Goal: Task Accomplishment & Management: Manage account settings

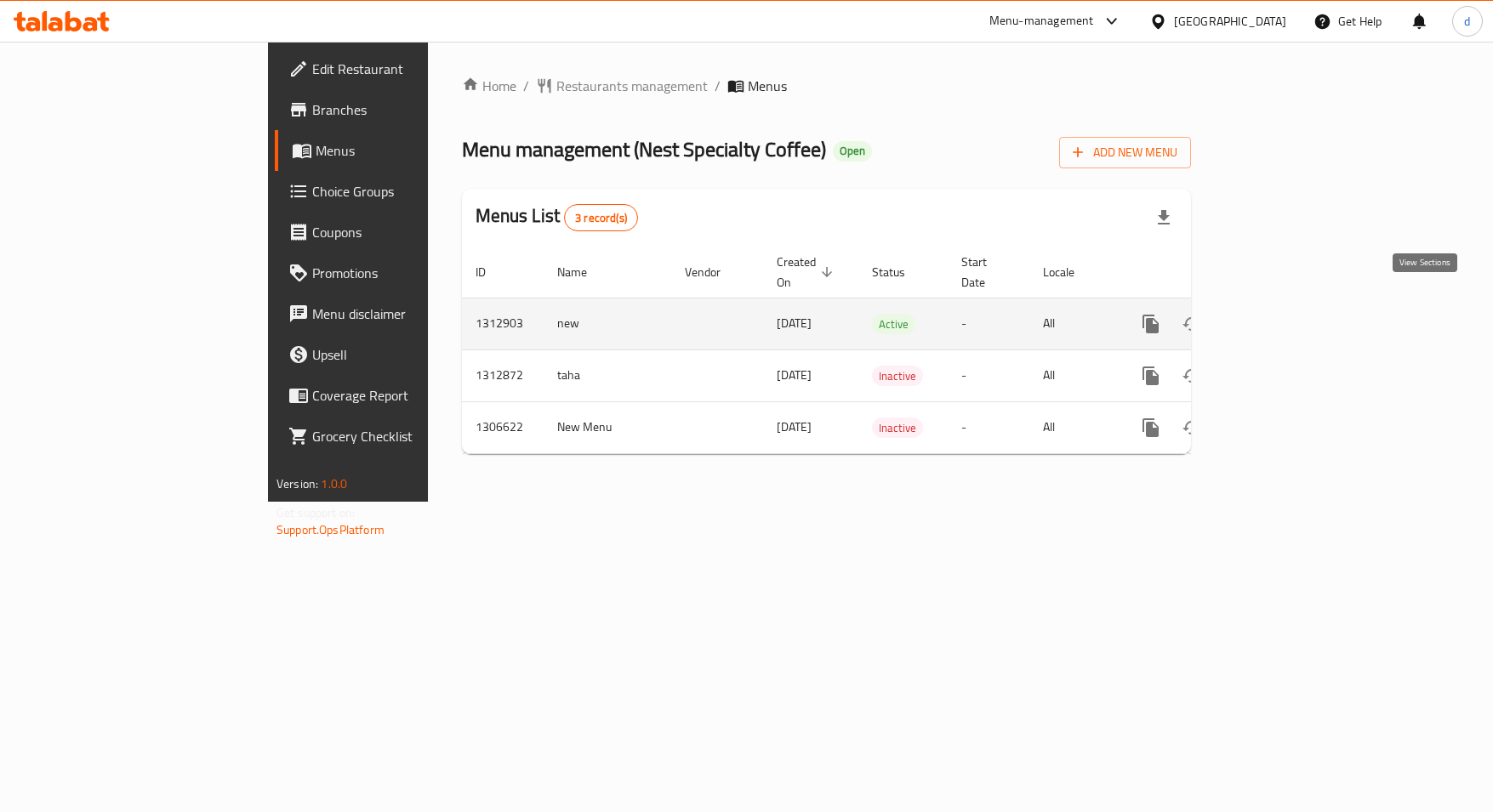
click at [1283, 314] on icon "enhanced table" at bounding box center [1273, 324] width 21 height 21
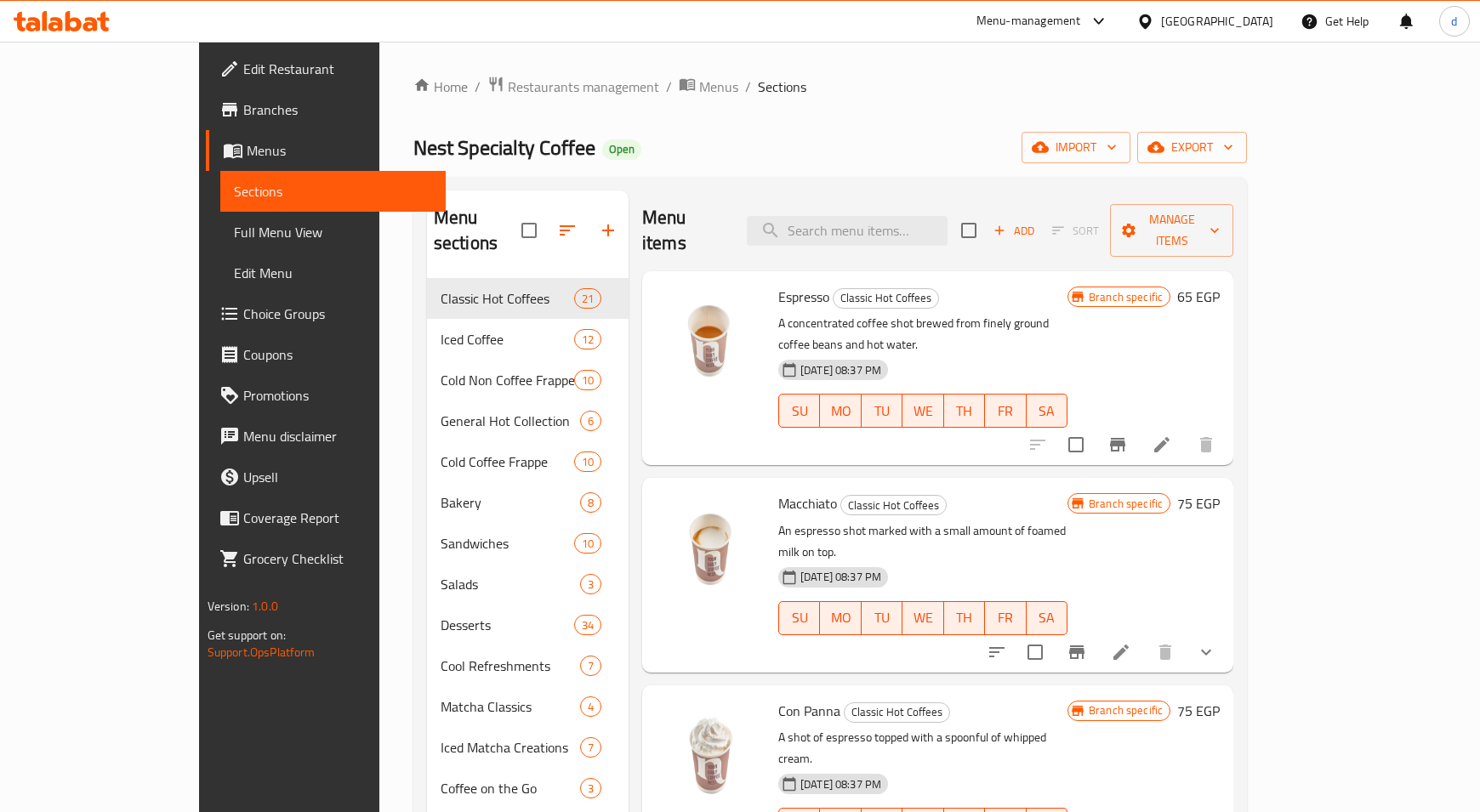
click at [244, 318] on span "Choice Groups" at bounding box center [338, 313] width 190 height 21
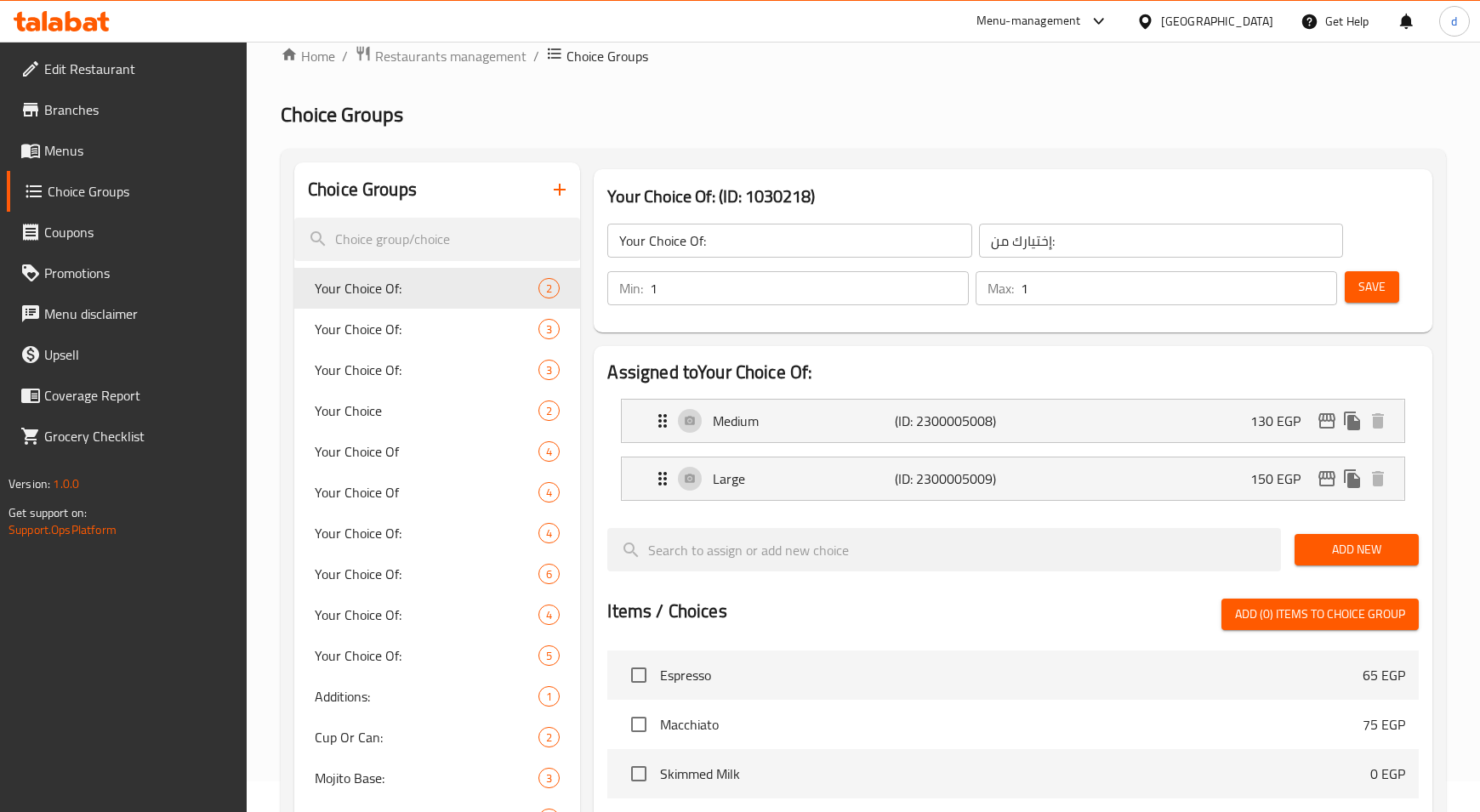
scroll to position [536, 0]
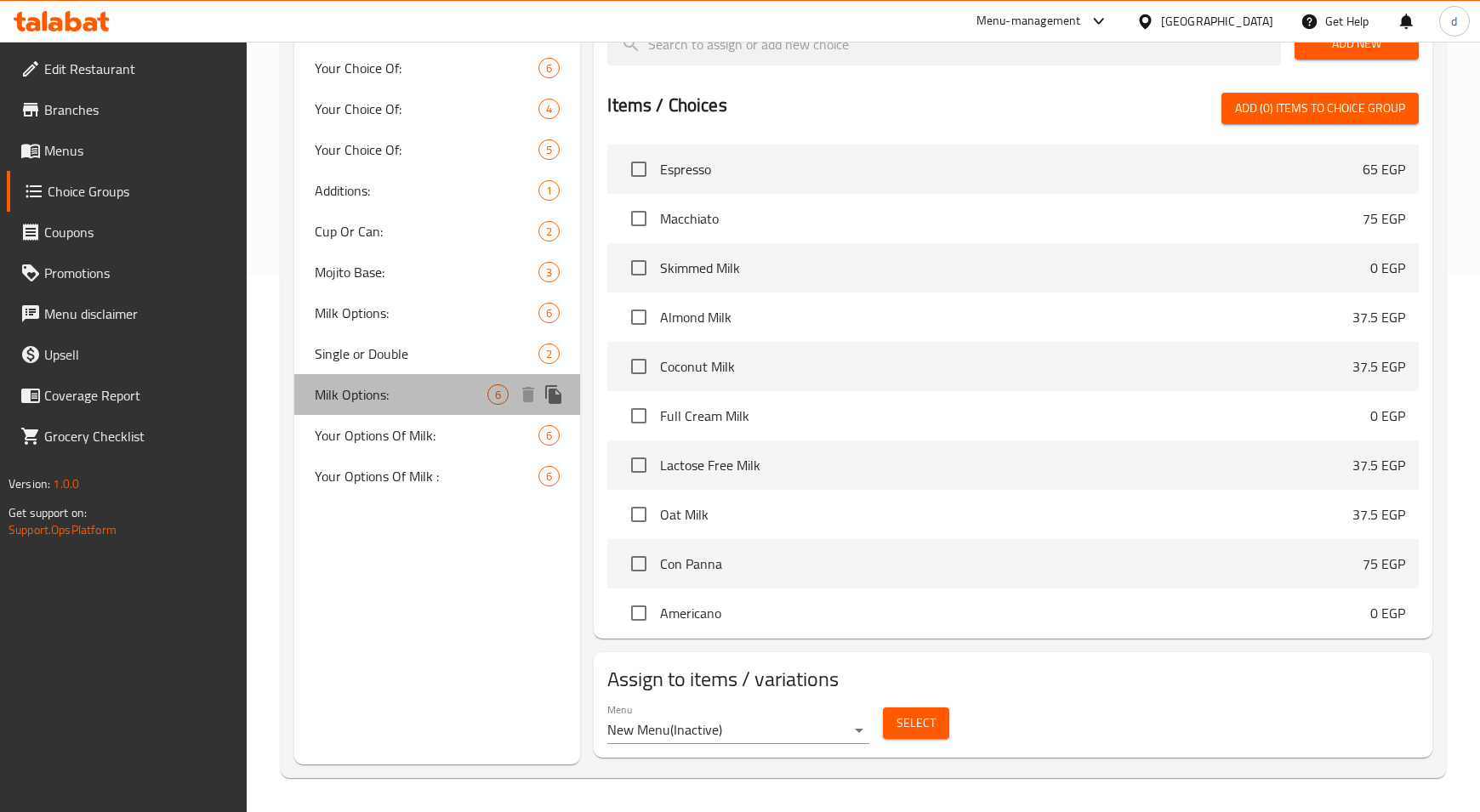
click at [388, 402] on span "Milk Options:" at bounding box center [401, 394] width 172 height 21
type input "Milk Options:"
type input "اختيارك من اللبن:"
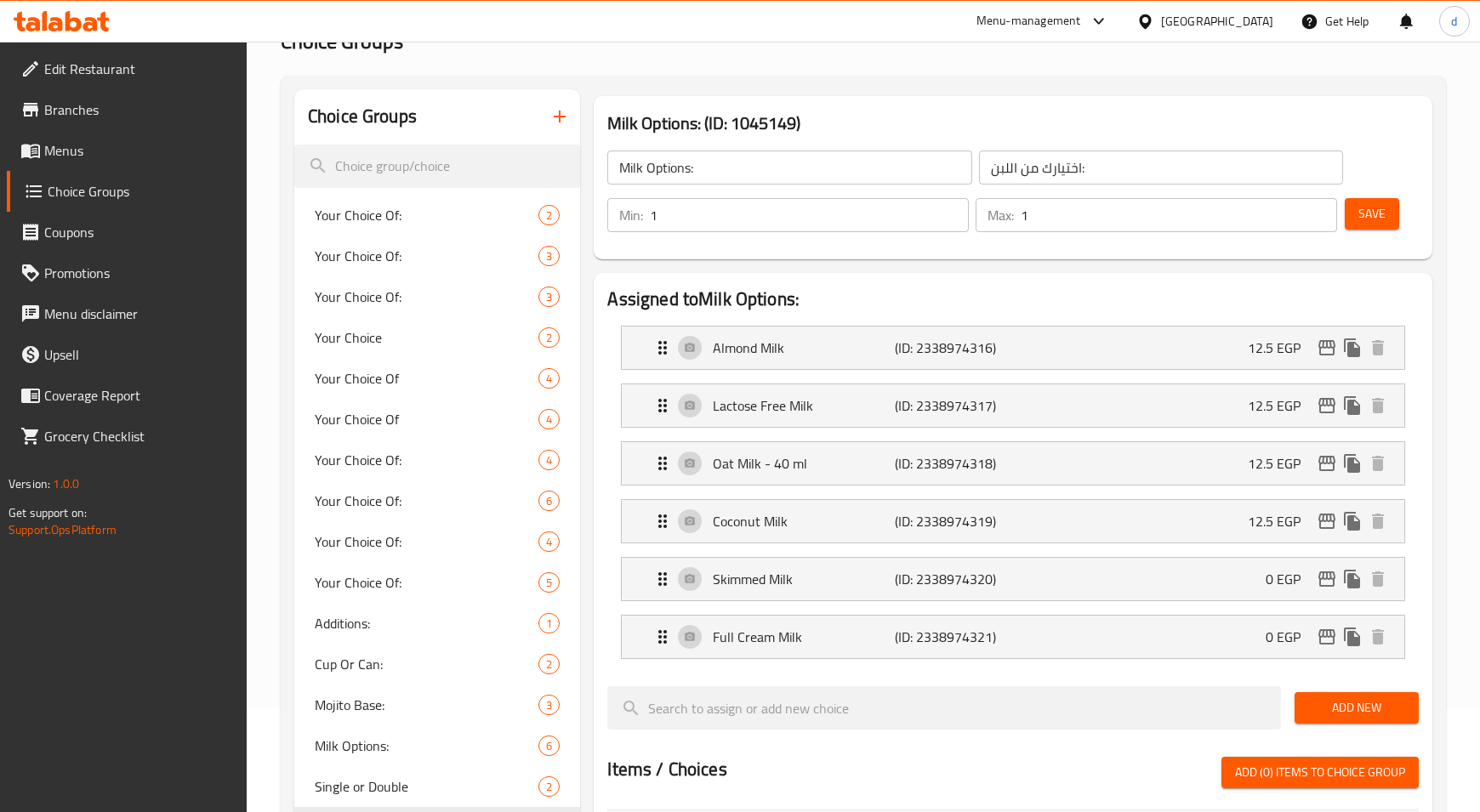
scroll to position [0, 0]
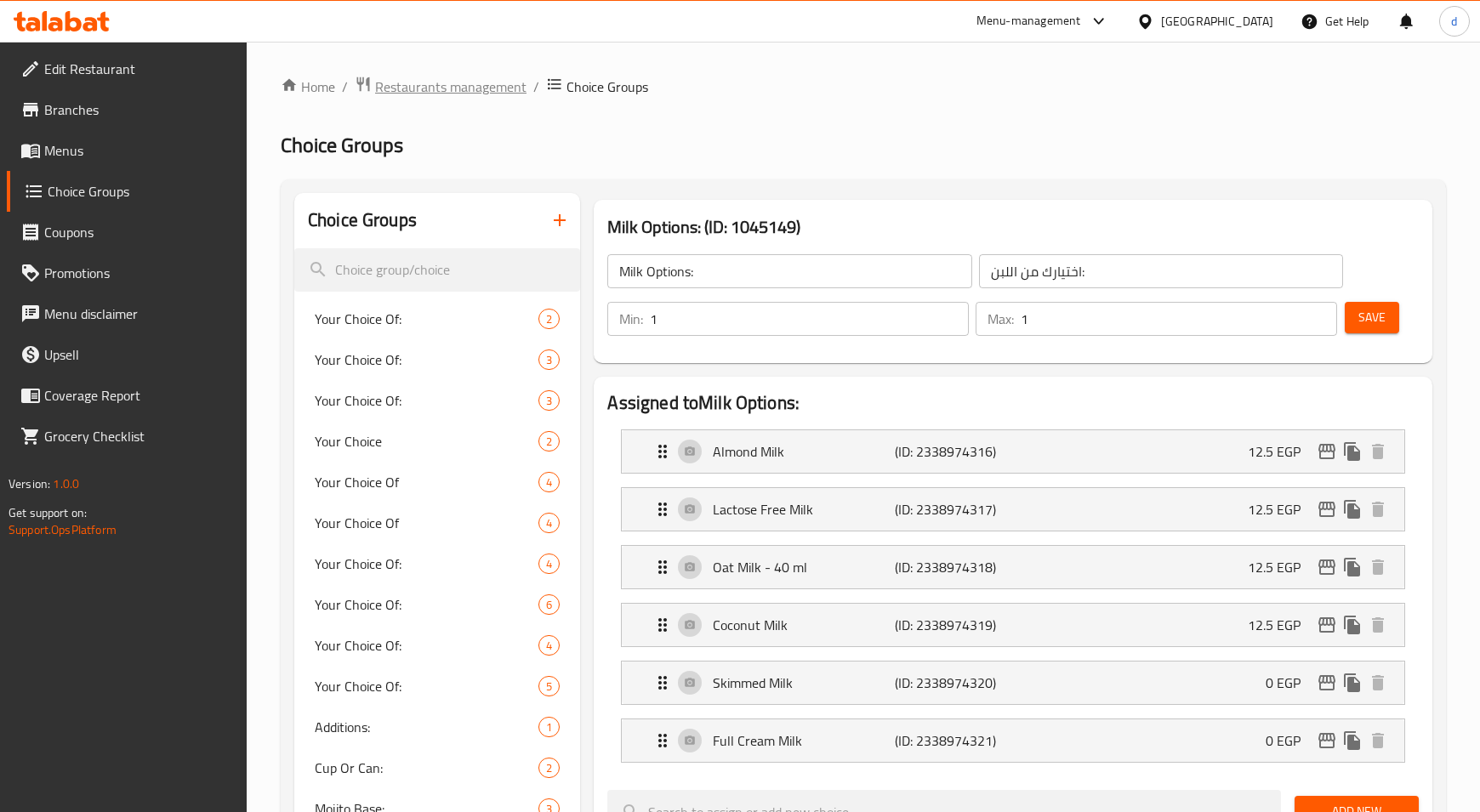
click at [419, 97] on span "Restaurants management" at bounding box center [451, 87] width 152 height 21
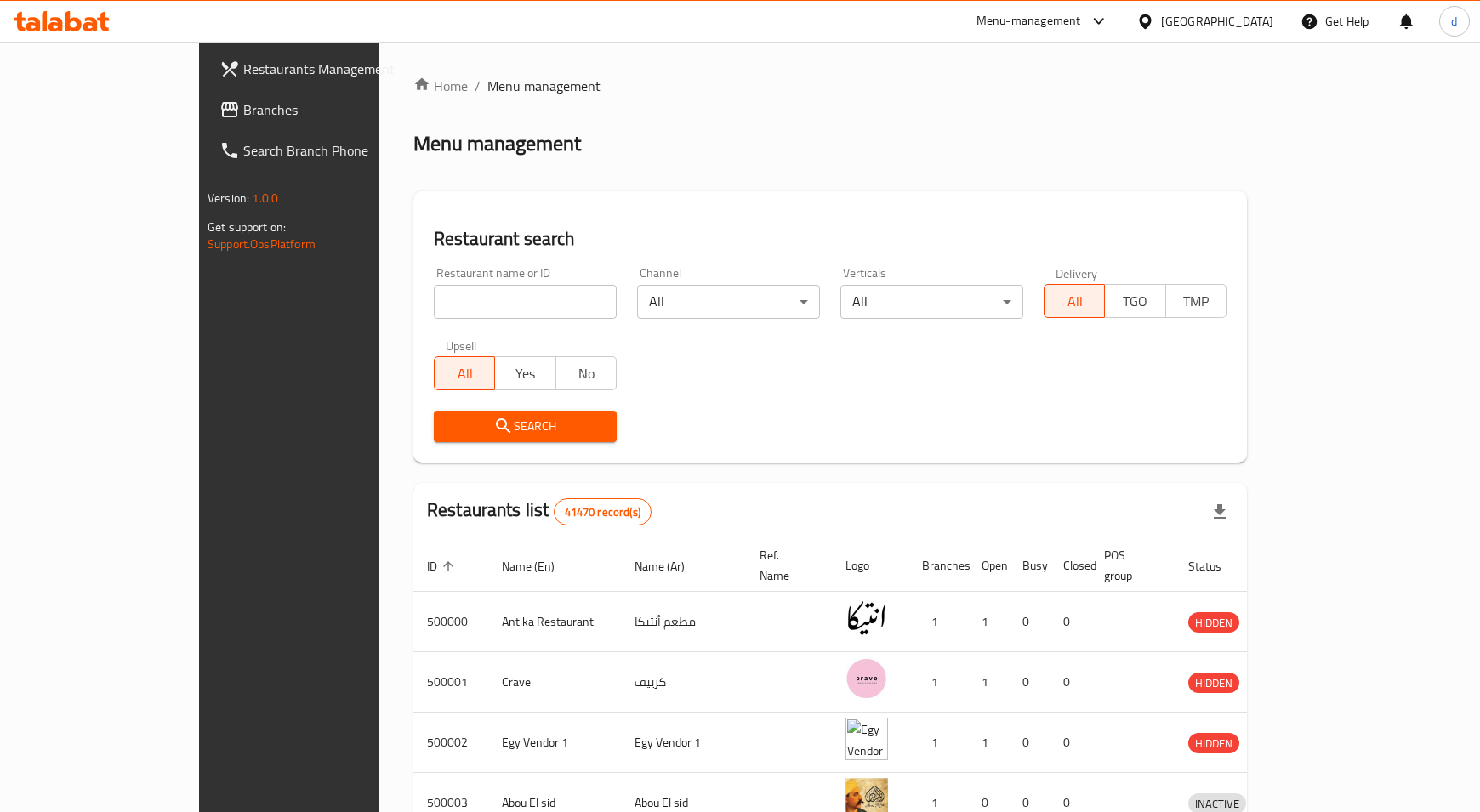
click at [244, 113] on span "Branches" at bounding box center [338, 110] width 190 height 21
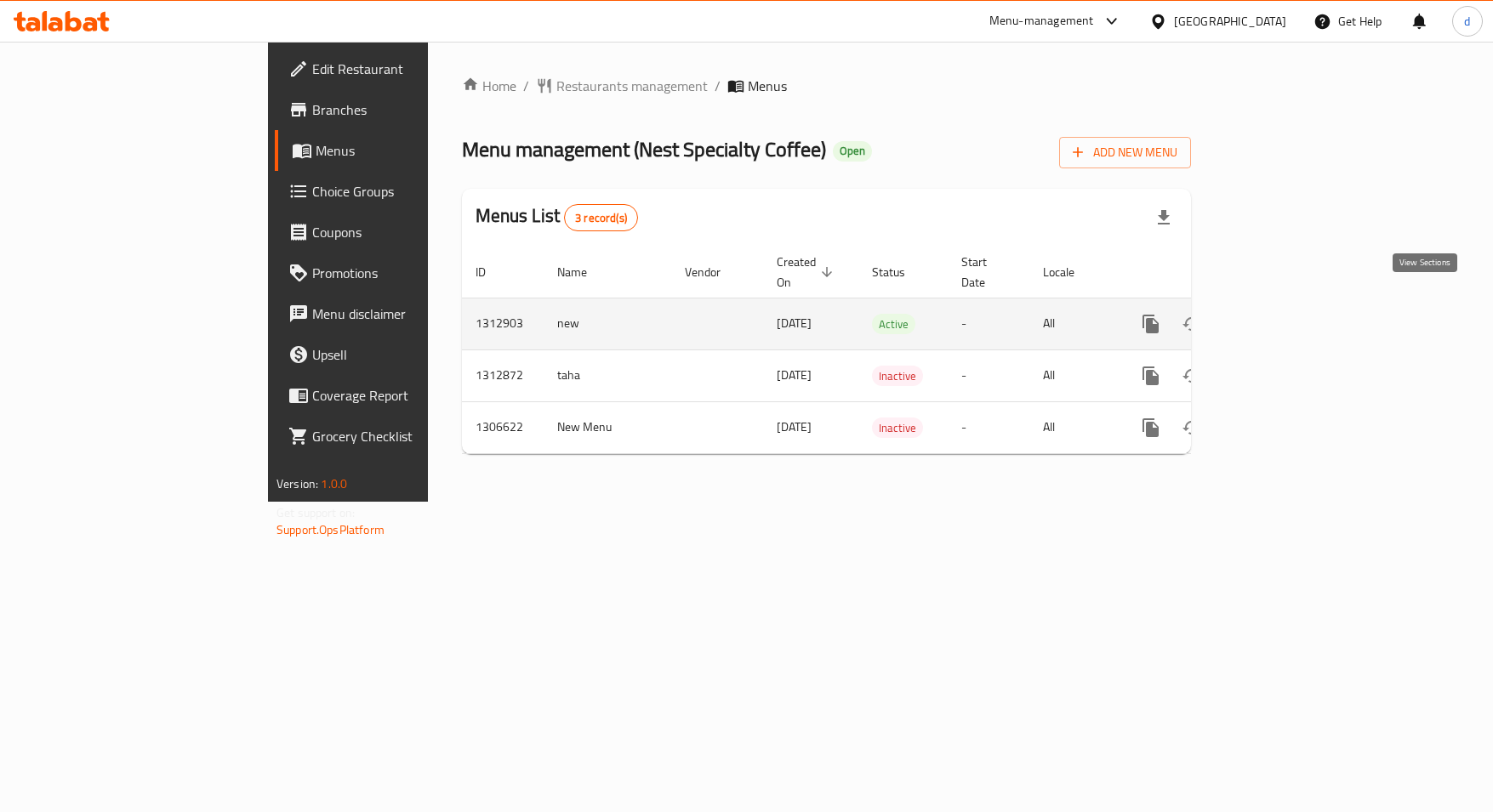
click at [1294, 310] on link "enhanced table" at bounding box center [1273, 324] width 41 height 41
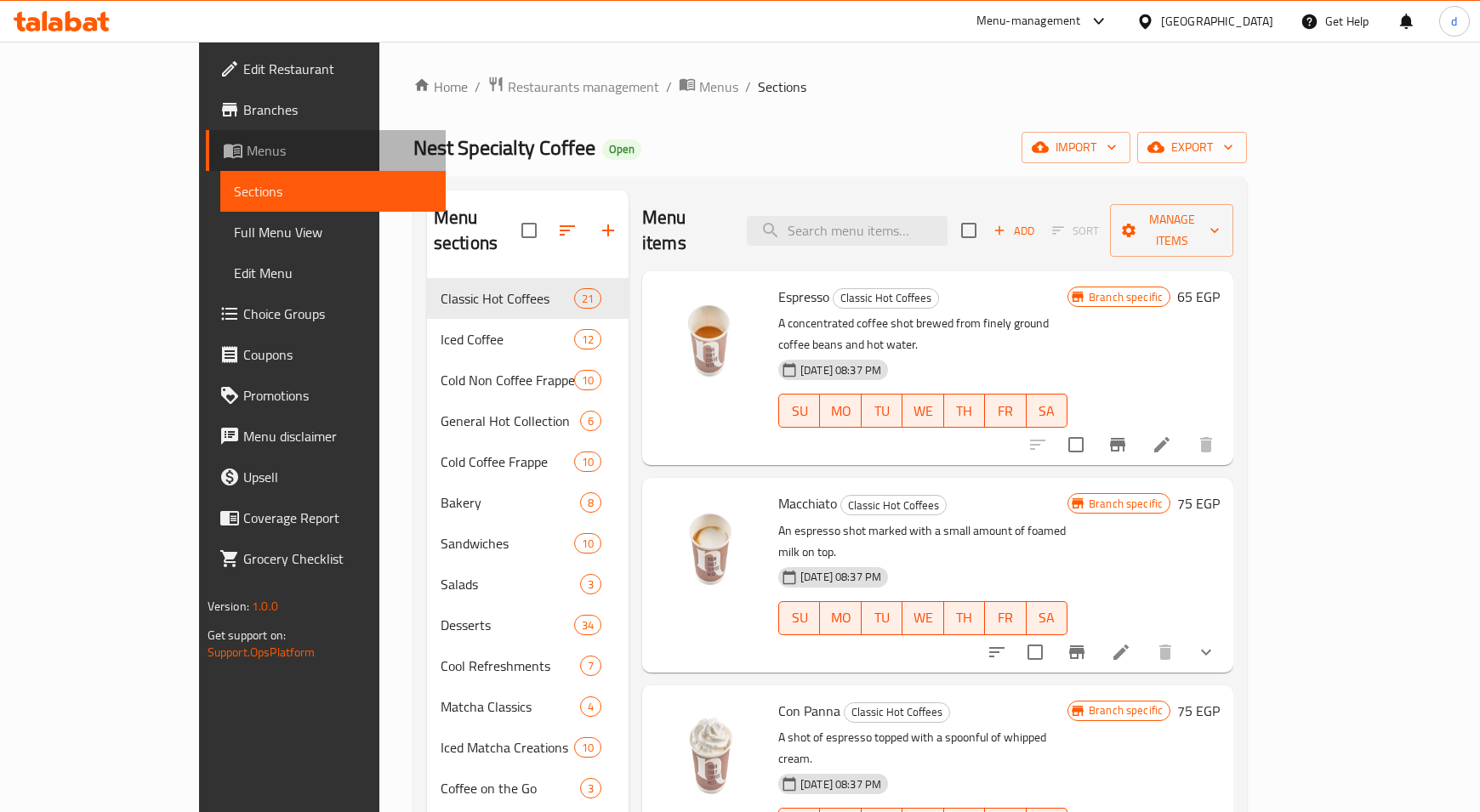
click at [246, 142] on span "Menus" at bounding box center [339, 150] width 187 height 21
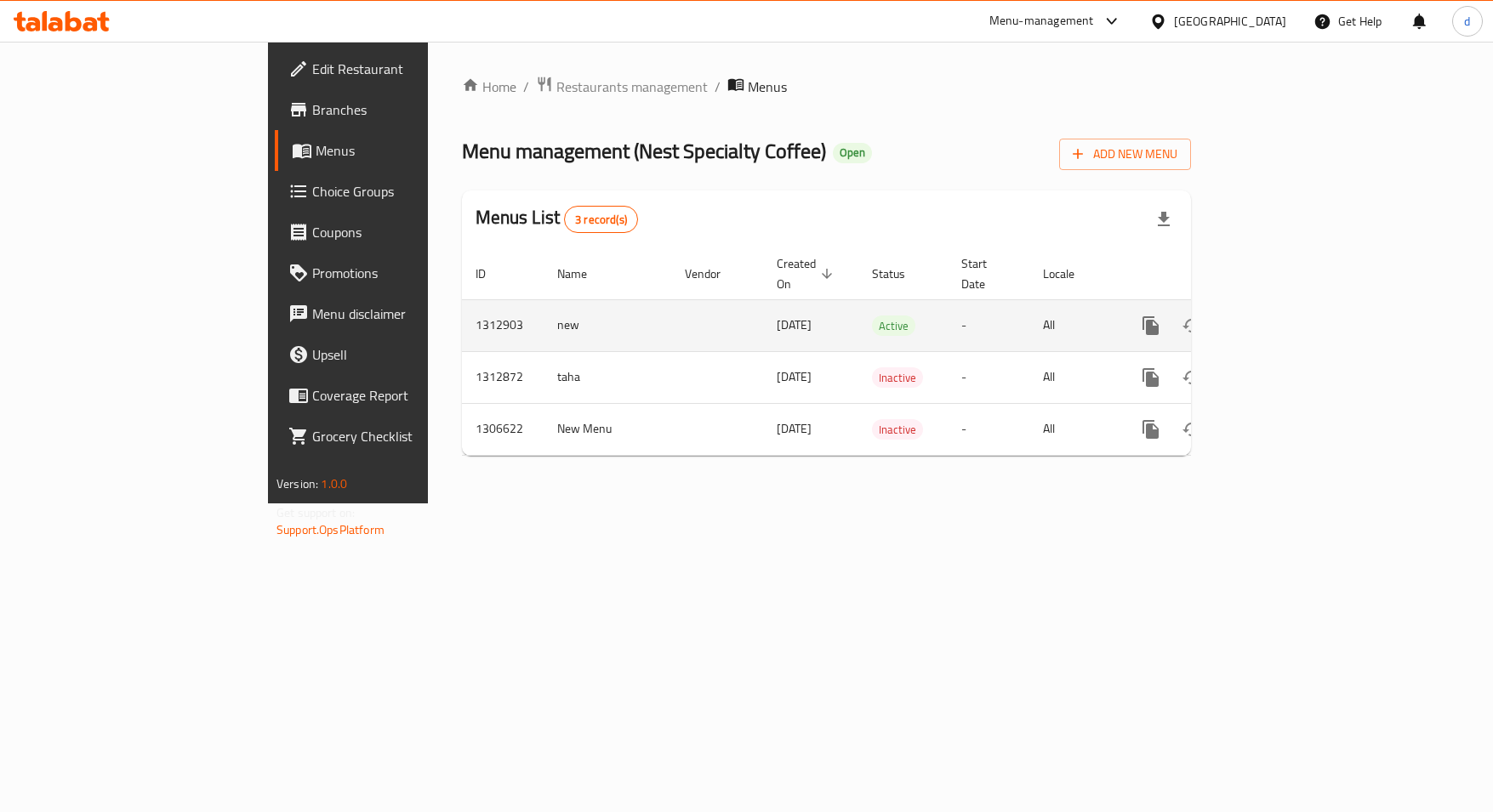
click at [1281, 318] on icon "enhanced table" at bounding box center [1273, 325] width 15 height 15
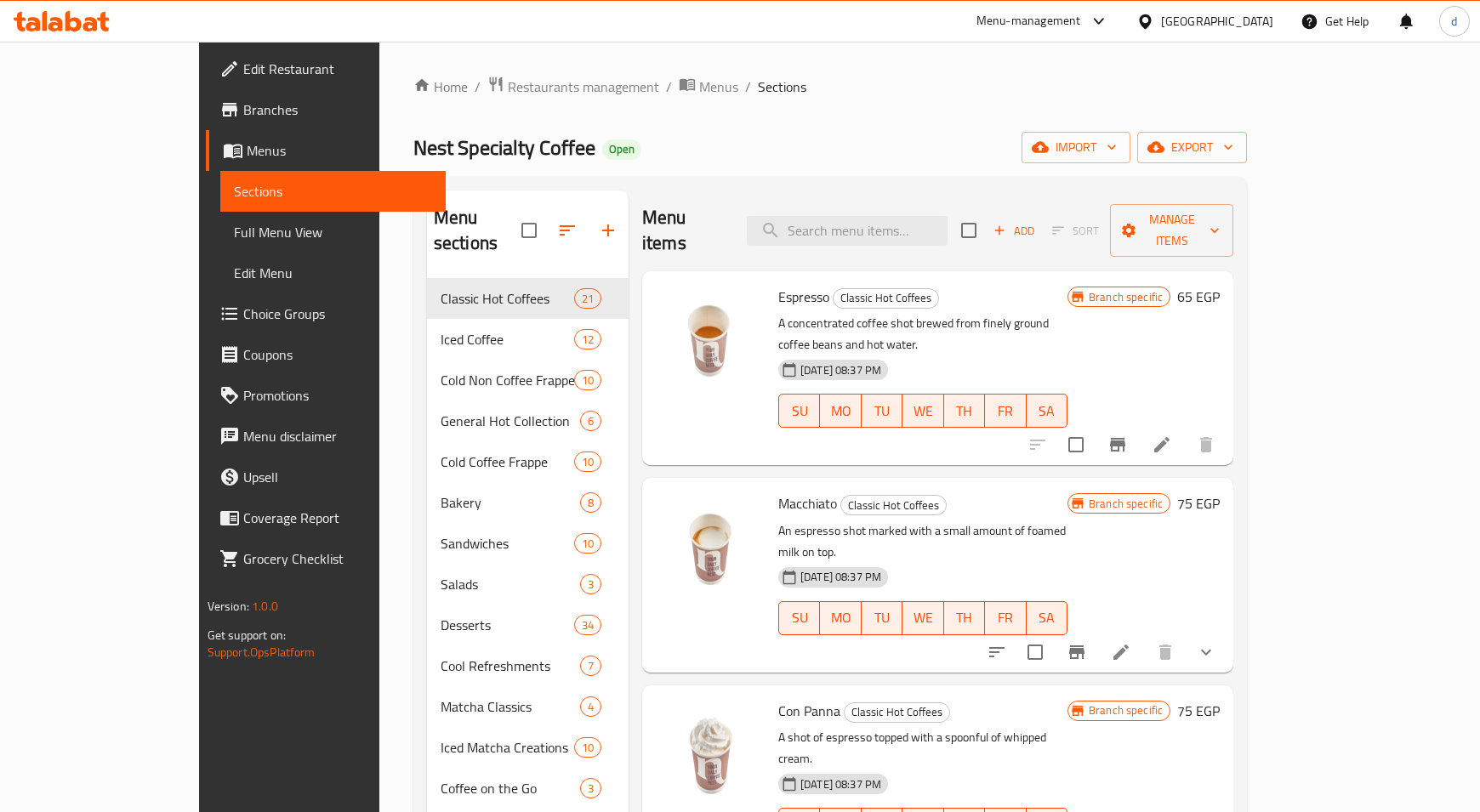
click at [244, 306] on span "Choice Groups" at bounding box center [338, 313] width 190 height 21
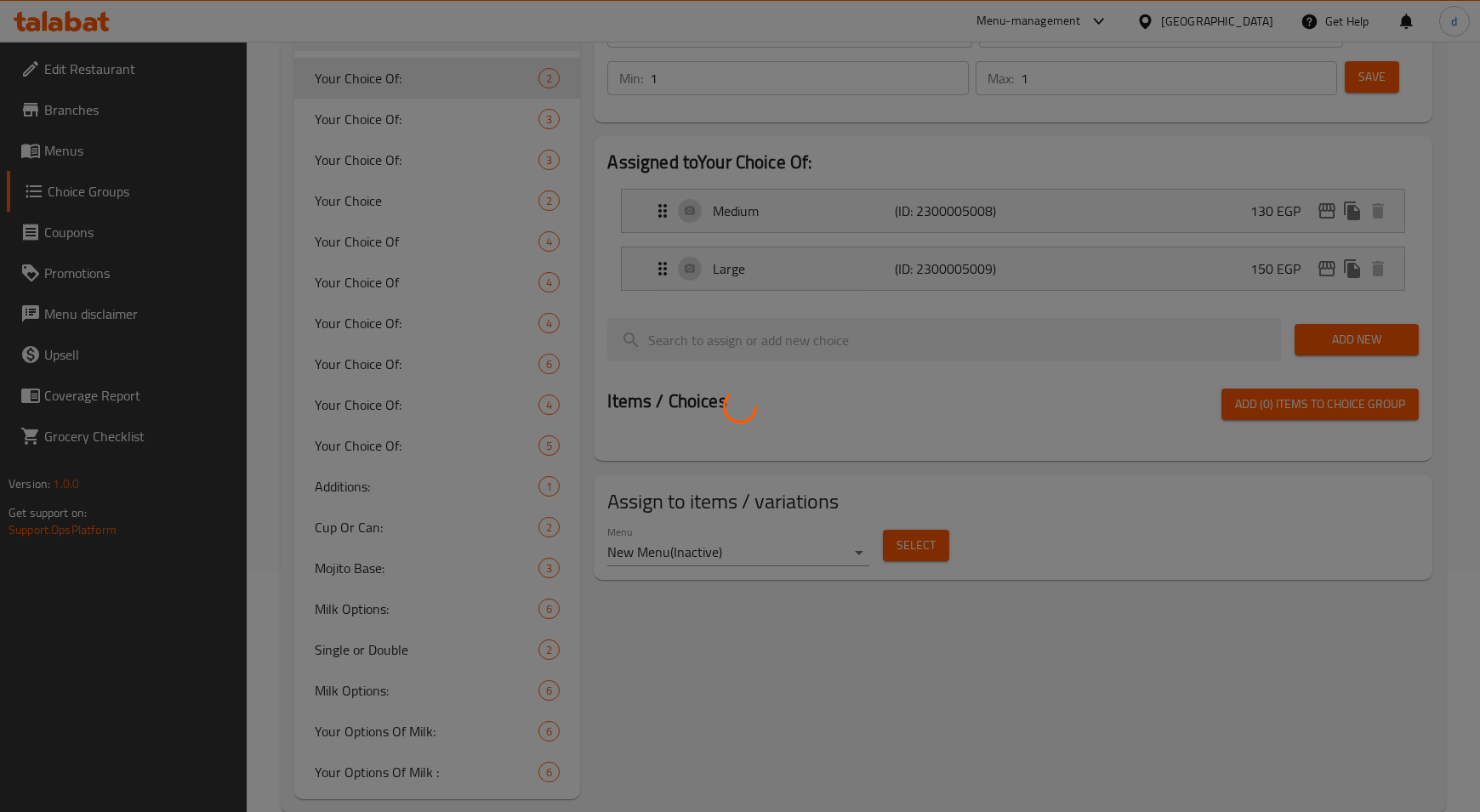
scroll to position [276, 0]
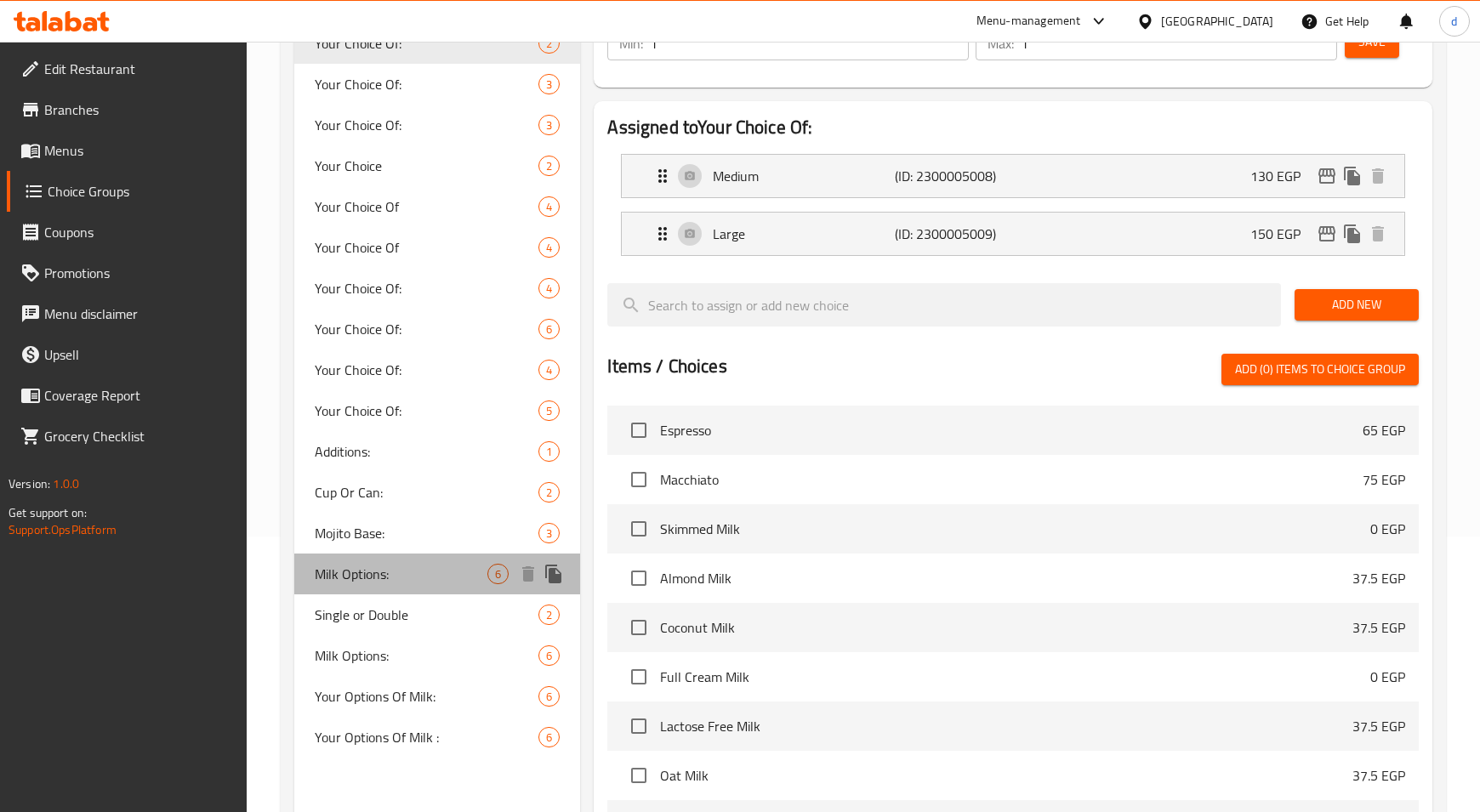
click at [379, 575] on span "Milk Options:" at bounding box center [401, 574] width 172 height 21
type input "Milk Options:"
type input "اختيارك من اللبن:"
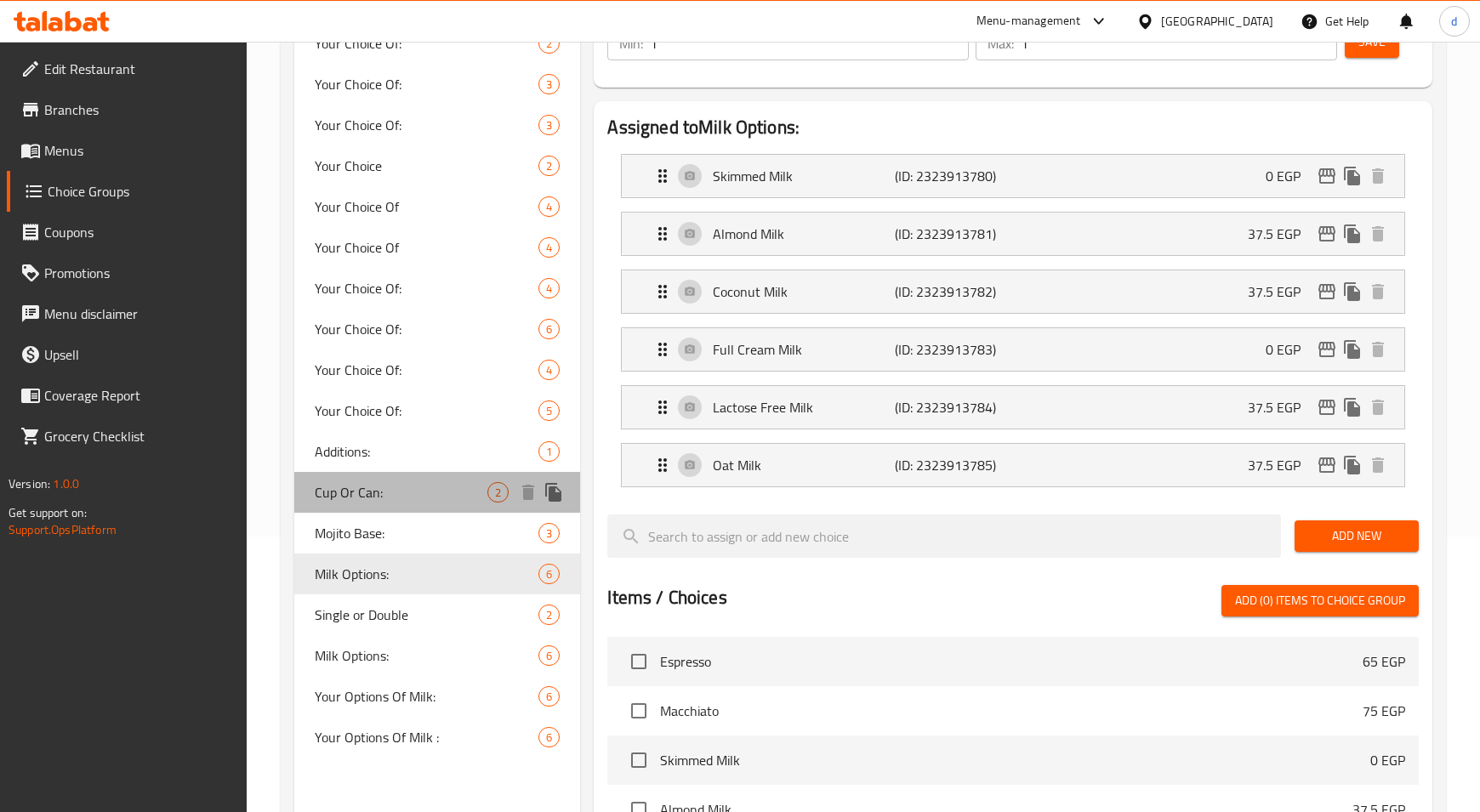
click at [380, 499] on span "Cup Or Can:" at bounding box center [401, 492] width 172 height 21
type input "Cup Or Can:"
type input "كوب ولا كانز:"
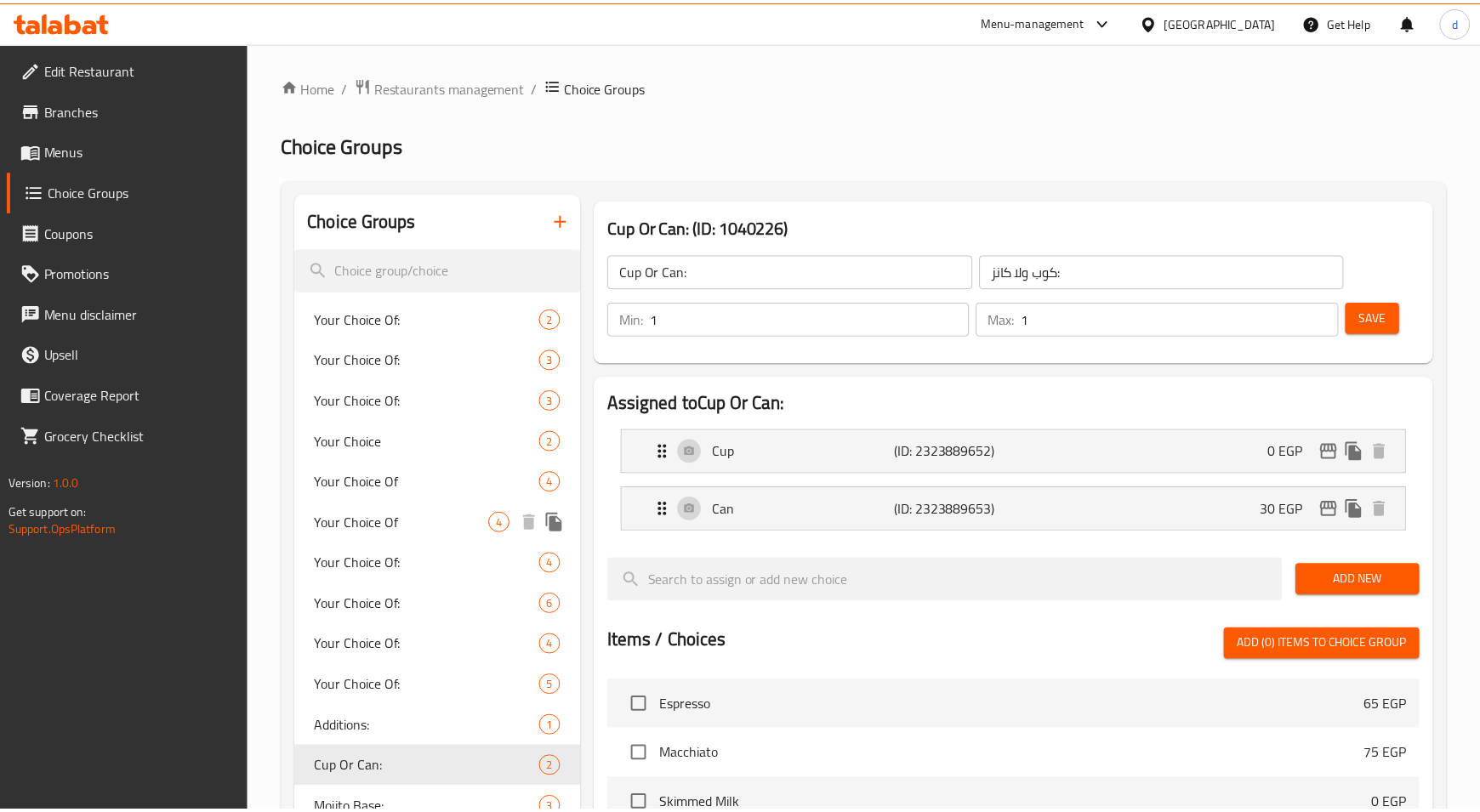
scroll to position [536, 0]
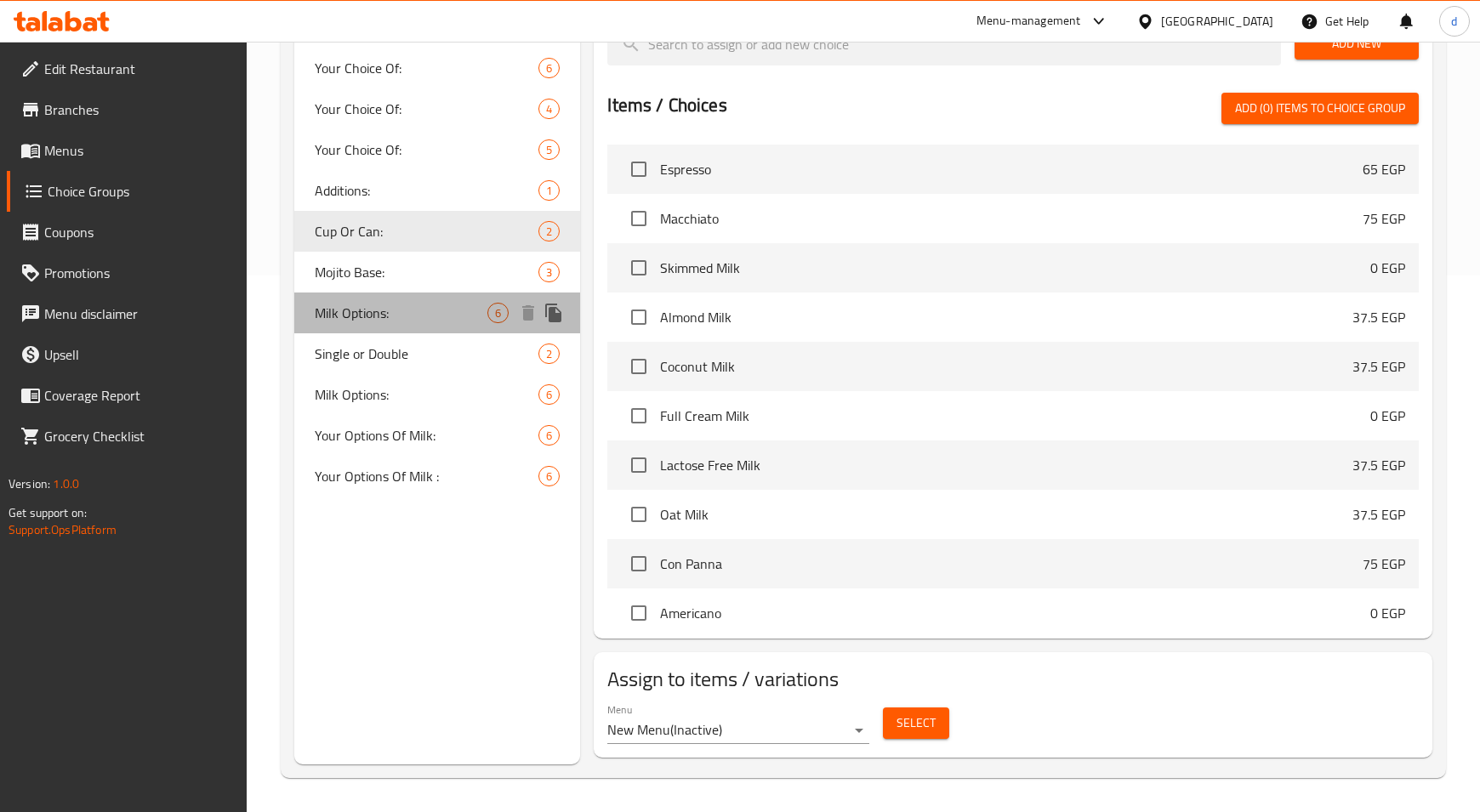
drag, startPoint x: 411, startPoint y: 316, endPoint x: 907, endPoint y: 395, distance: 502.3
click at [411, 316] on span "Milk Options:" at bounding box center [401, 312] width 172 height 21
type input "Milk Options:"
type input "اختيارك من اللبن:"
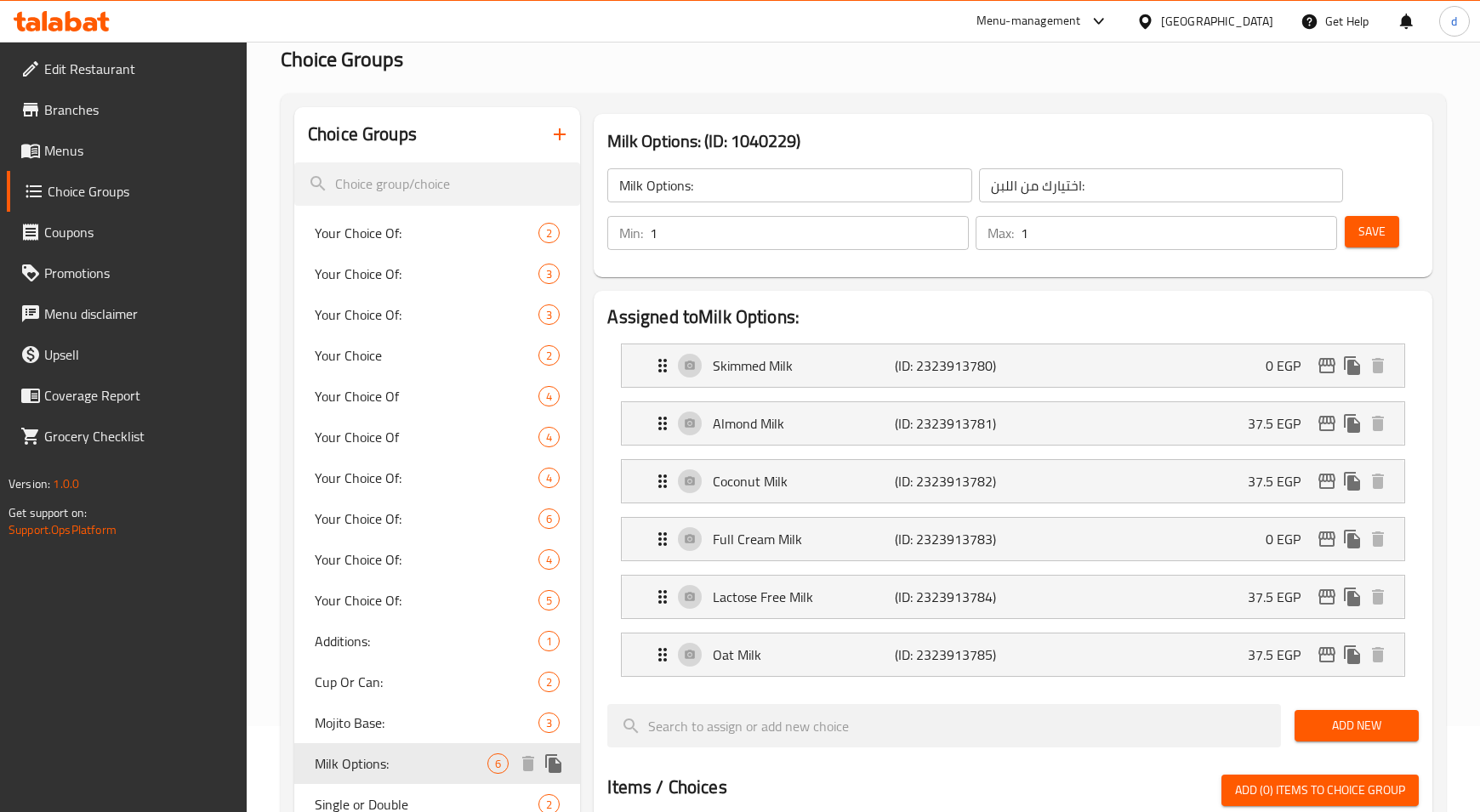
scroll to position [0, 0]
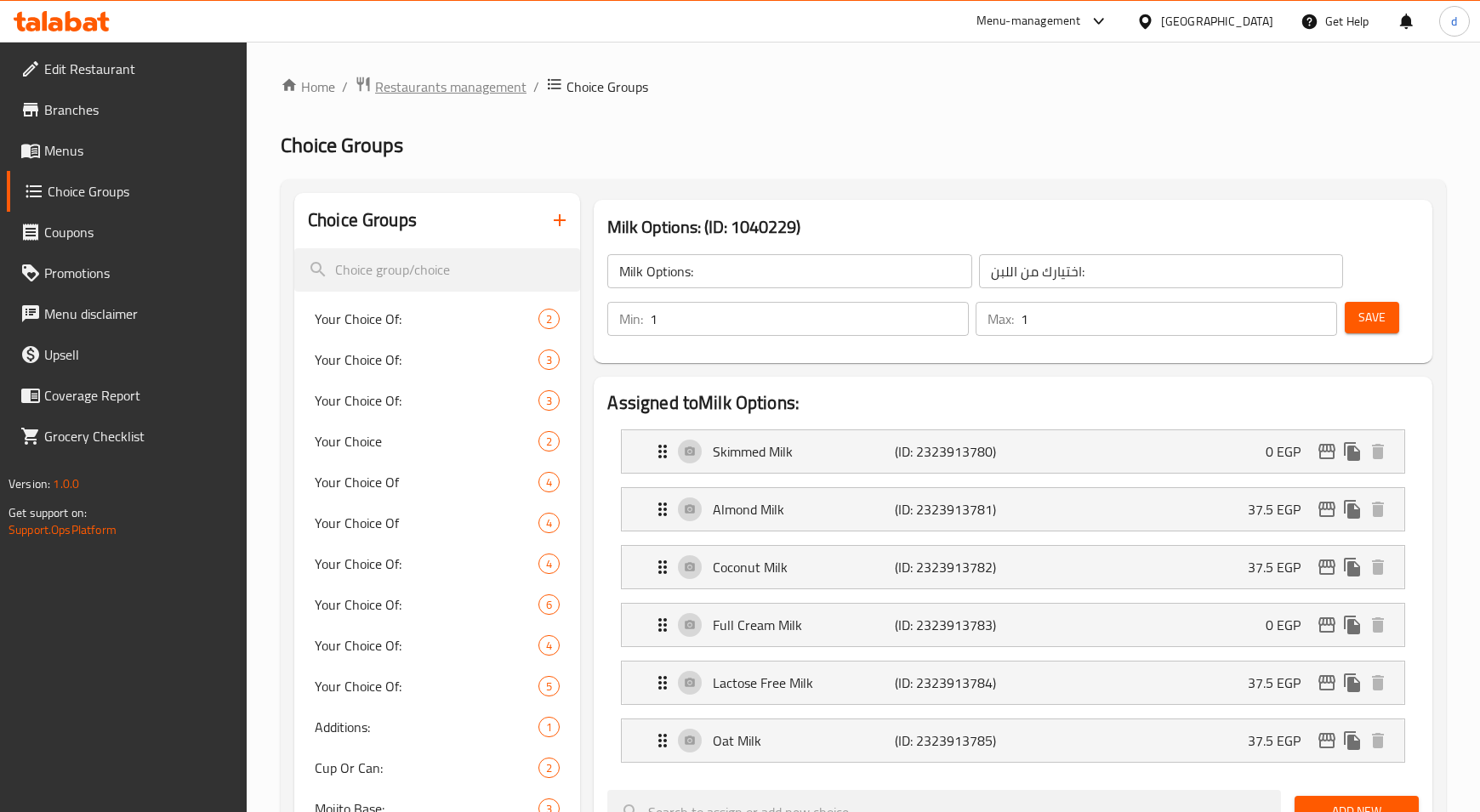
click at [470, 92] on span "Restaurants management" at bounding box center [451, 87] width 152 height 21
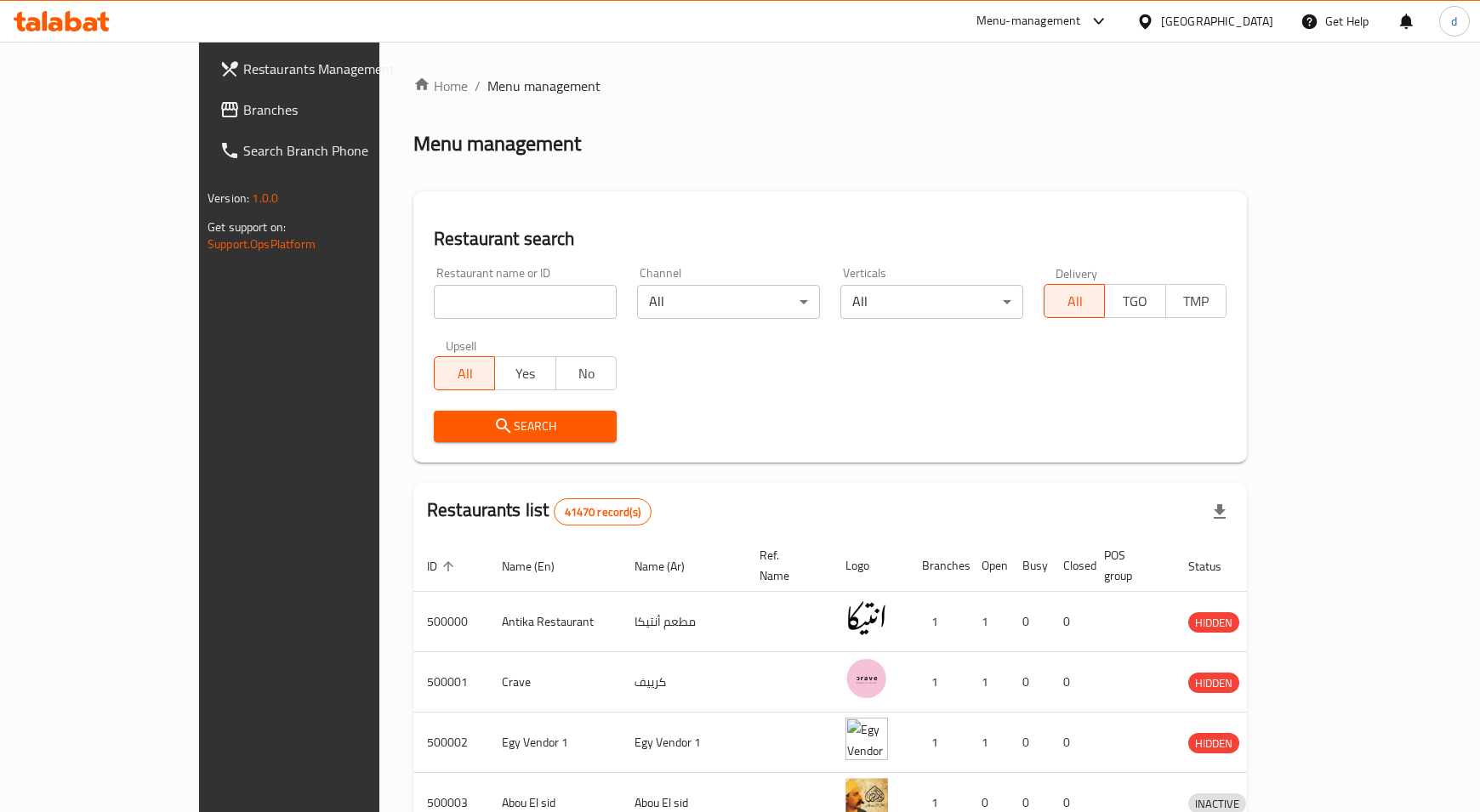
click at [244, 110] on span "Branches" at bounding box center [338, 110] width 190 height 21
